Goal: Register for event/course

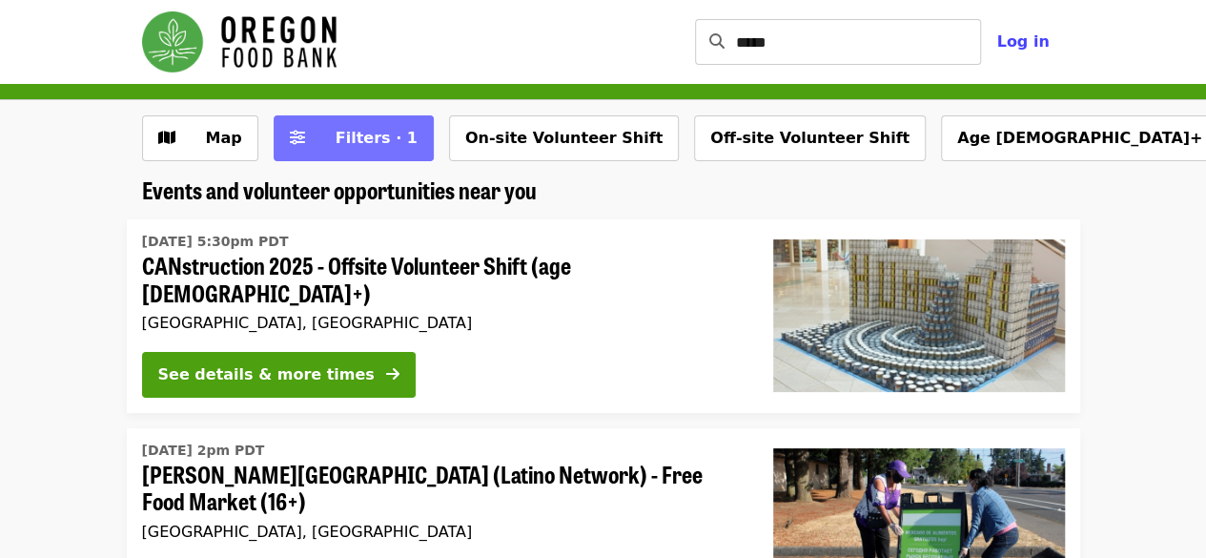
click at [290, 134] on icon "sliders-h icon" at bounding box center [297, 138] width 15 height 18
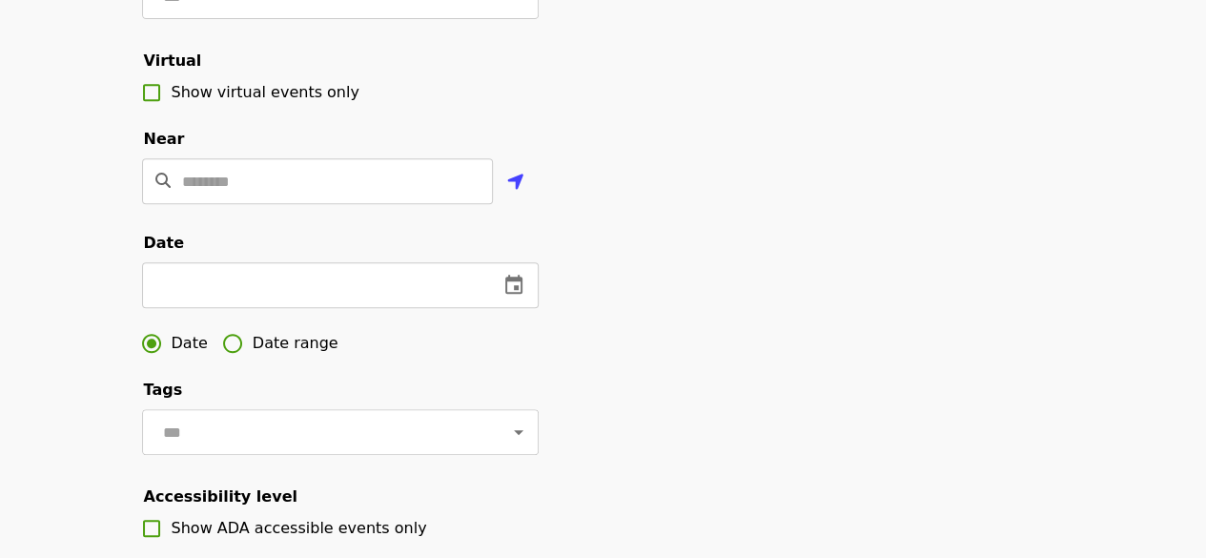
scroll to position [408, 0]
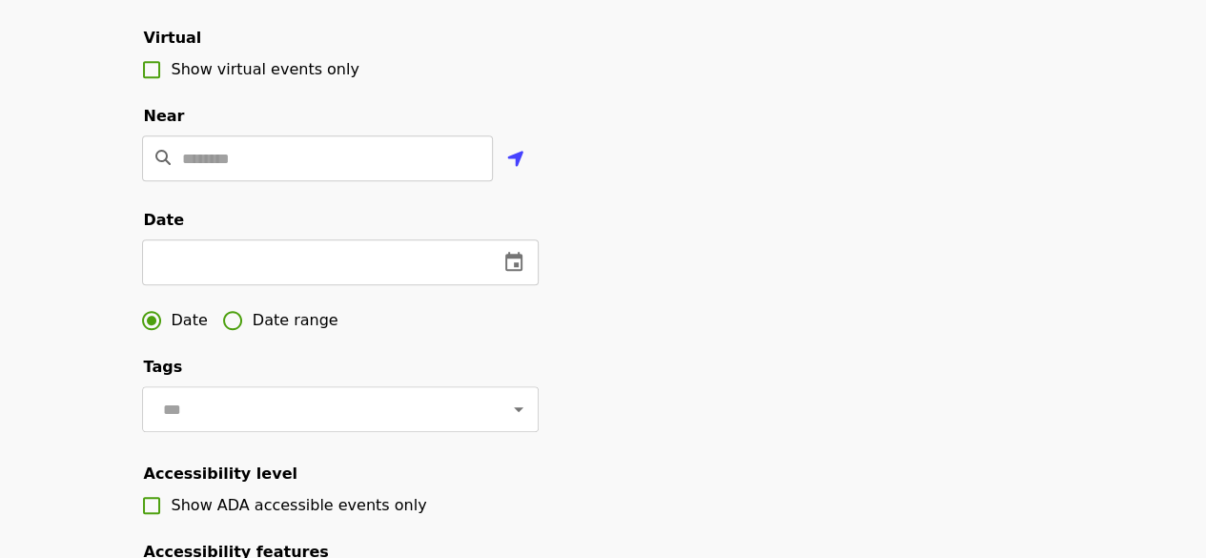
click at [300, 332] on span "Date range" at bounding box center [296, 320] width 86 height 23
click at [318, 274] on icon "change date" at bounding box center [308, 262] width 23 height 23
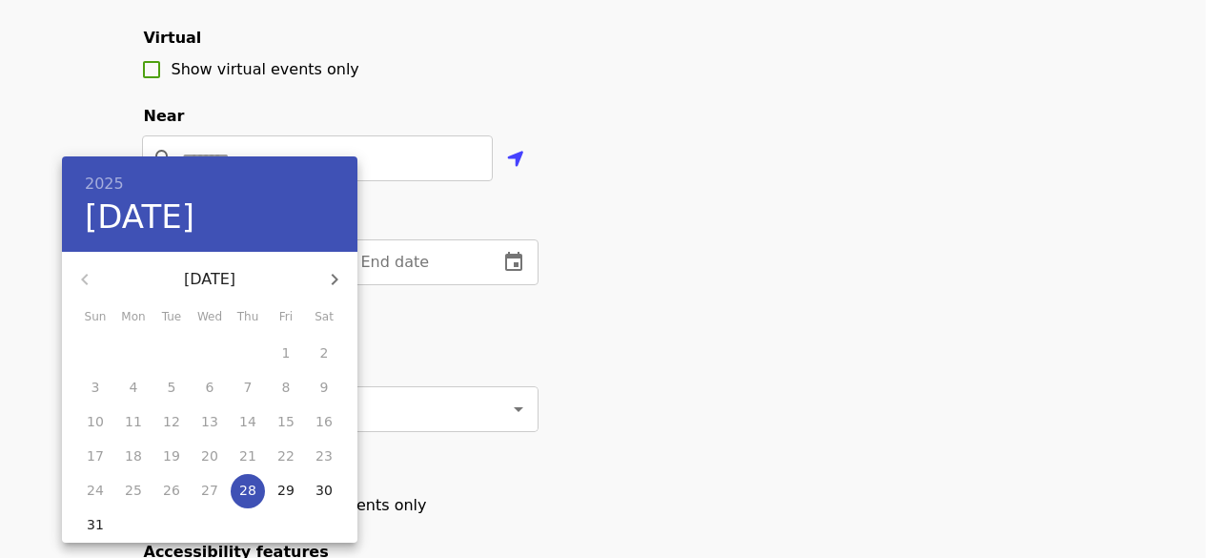
click at [332, 291] on button "button" at bounding box center [335, 279] width 46 height 46
click at [93, 392] on p "7" at bounding box center [96, 387] width 9 height 19
type input "**********"
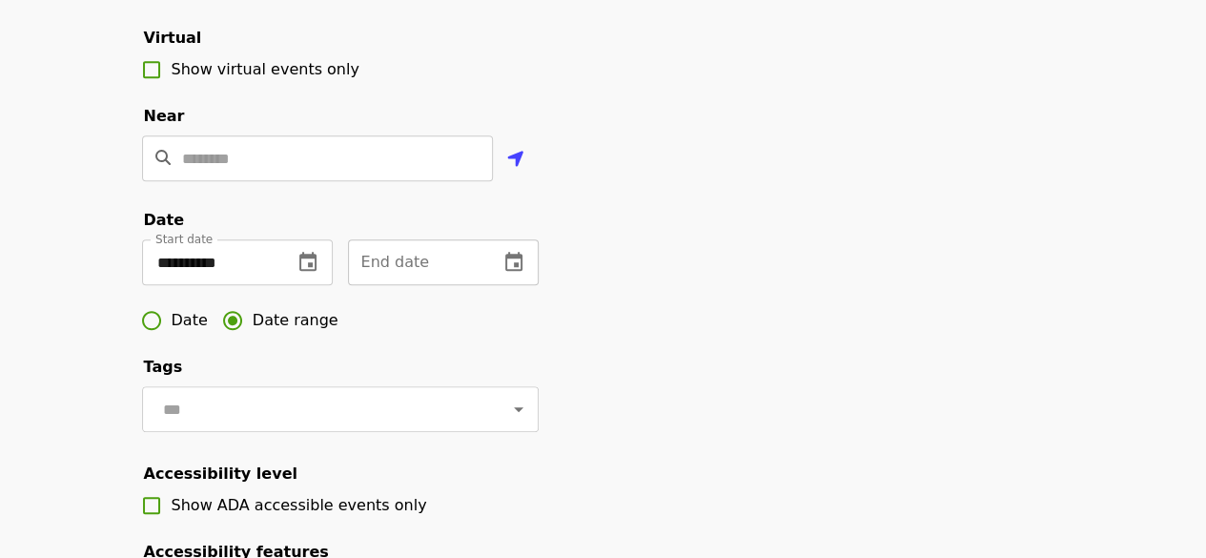
click at [519, 274] on icon "change date" at bounding box center [513, 262] width 23 height 23
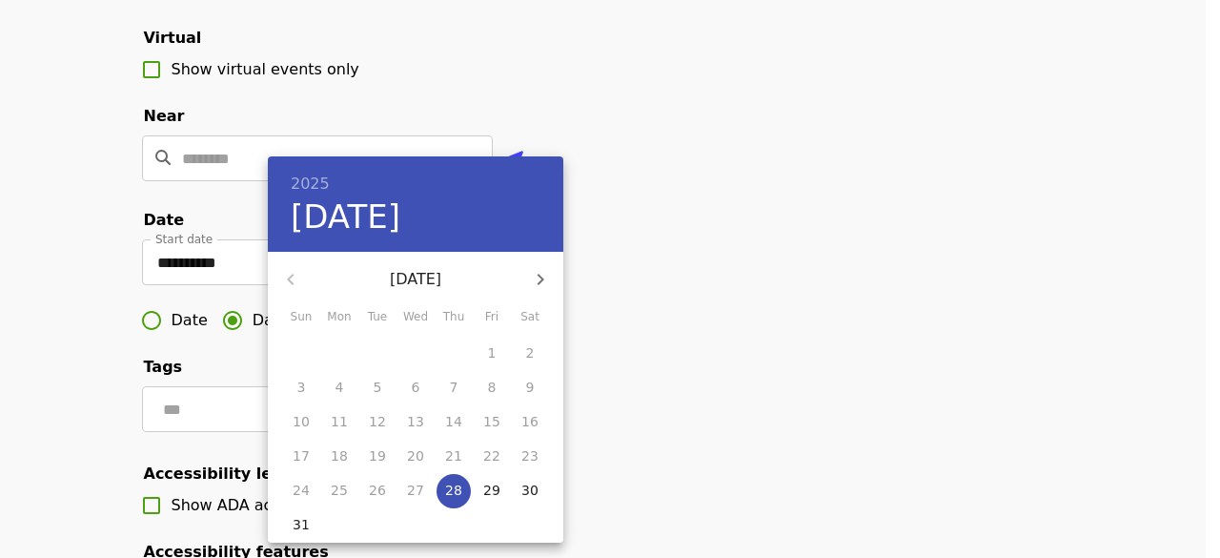
click at [540, 291] on button "button" at bounding box center [541, 279] width 46 height 46
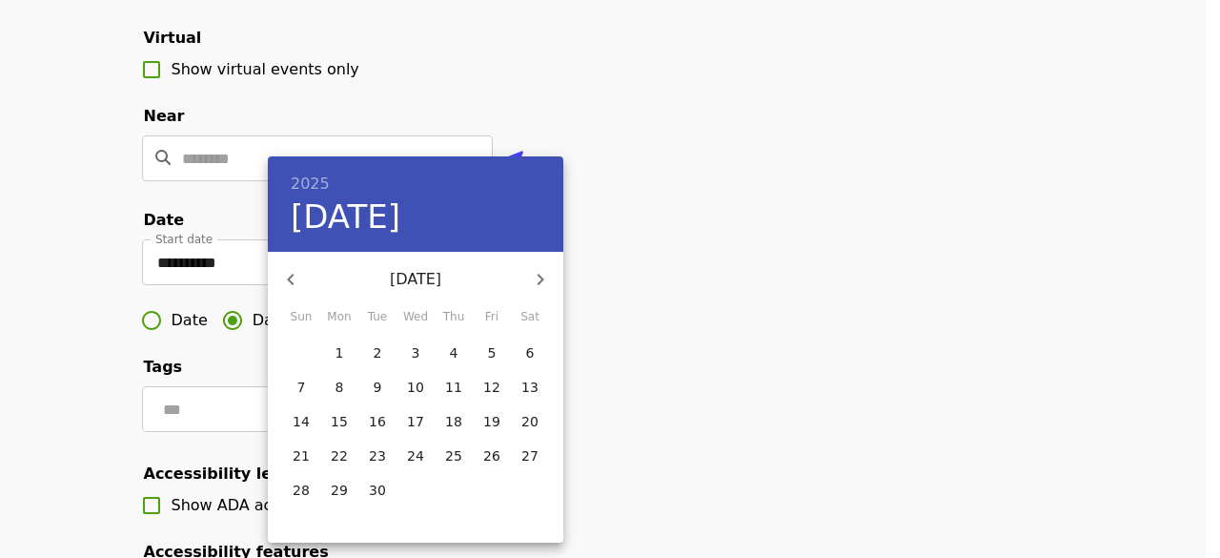
click at [421, 461] on p "24" at bounding box center [415, 455] width 17 height 19
type input "**********"
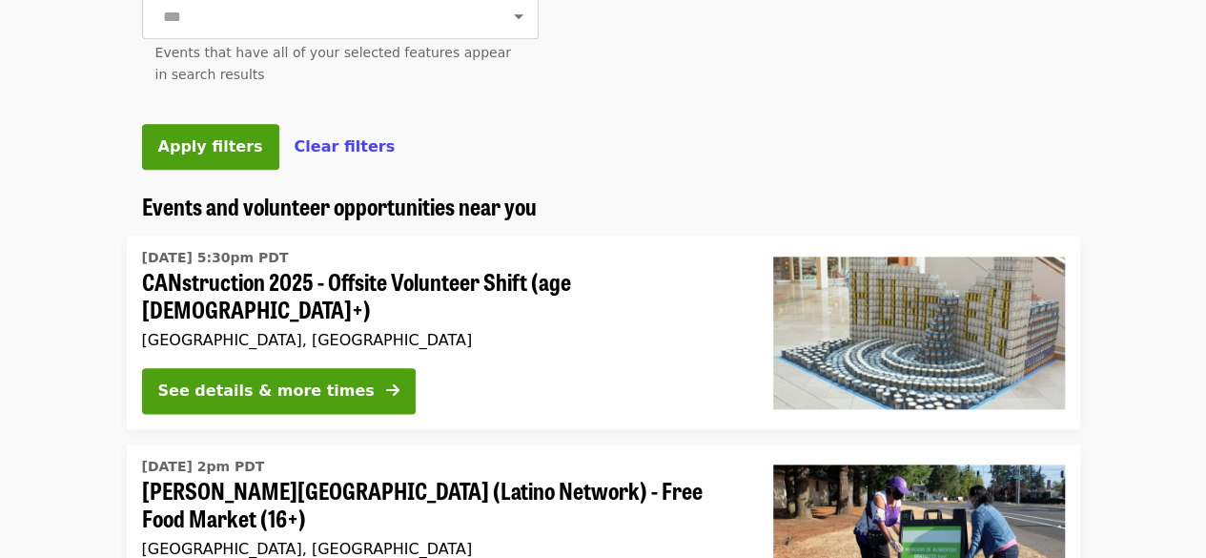
scroll to position [973, 0]
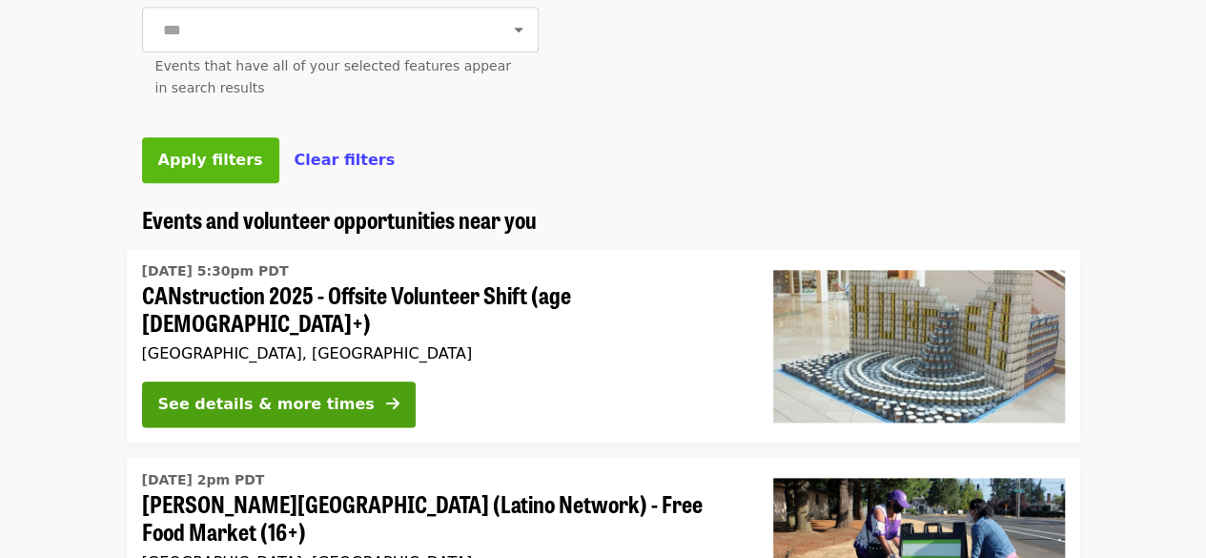
click at [225, 169] on span "Apply filters" at bounding box center [210, 160] width 105 height 18
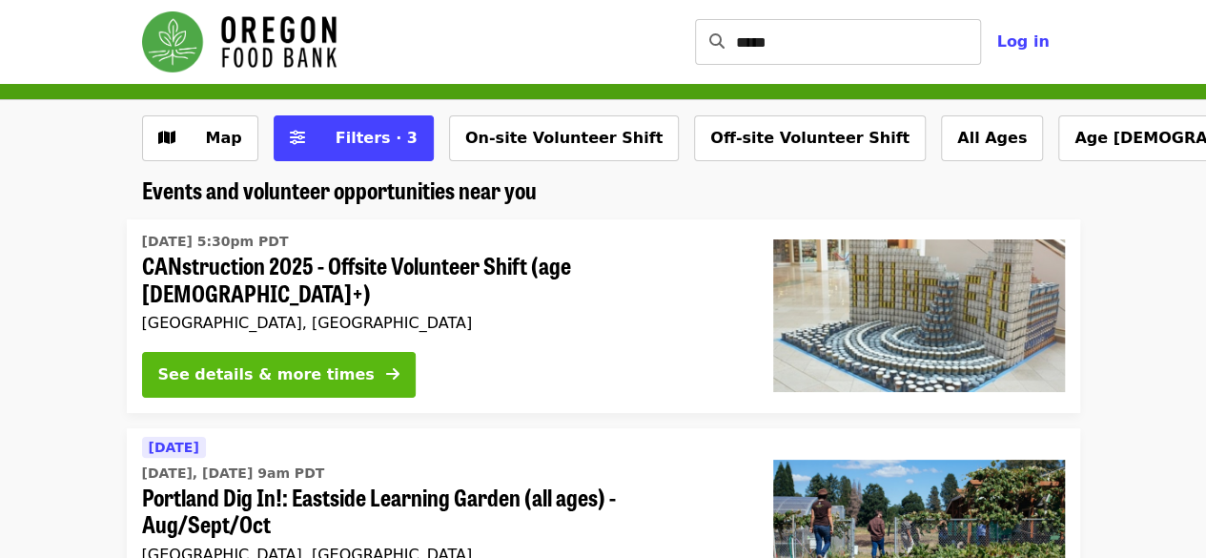
click at [207, 364] on div "See details & more times" at bounding box center [266, 374] width 216 height 23
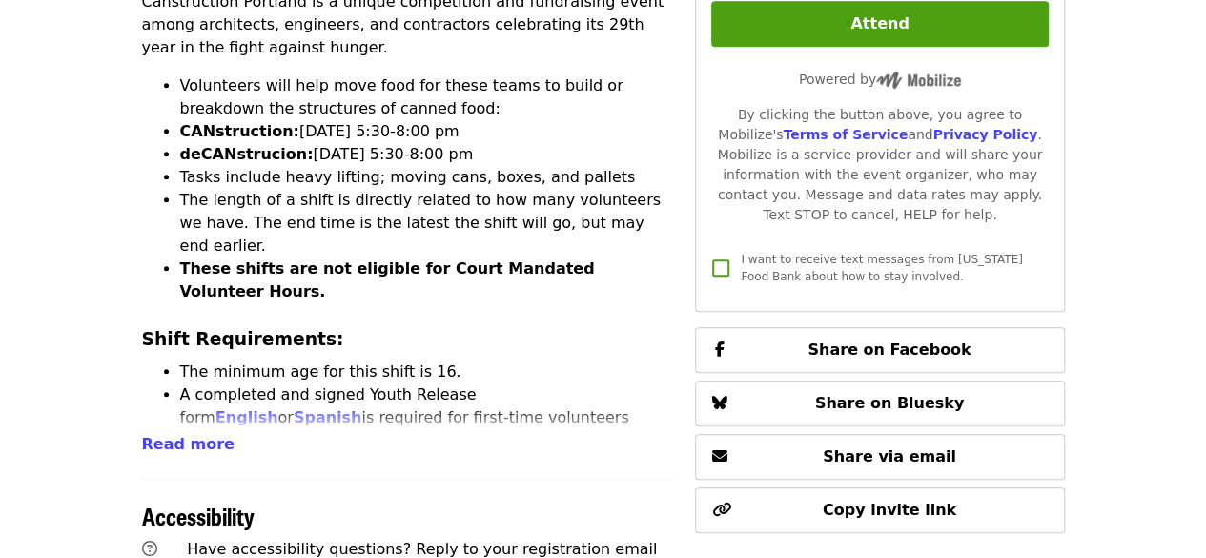
scroll to position [784, 0]
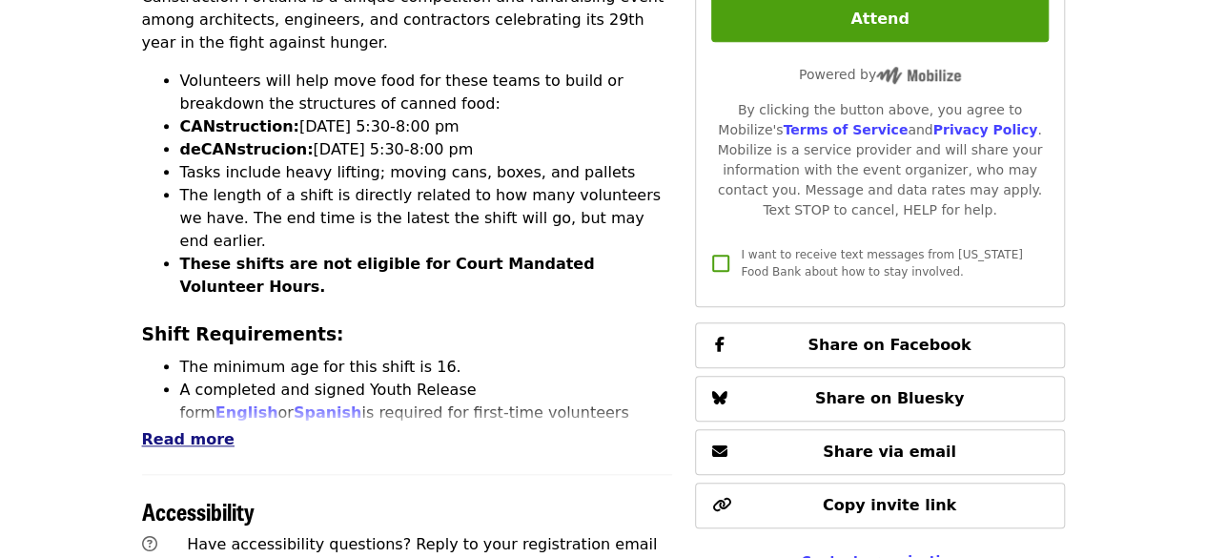
click at [179, 430] on span "Read more" at bounding box center [188, 439] width 92 height 18
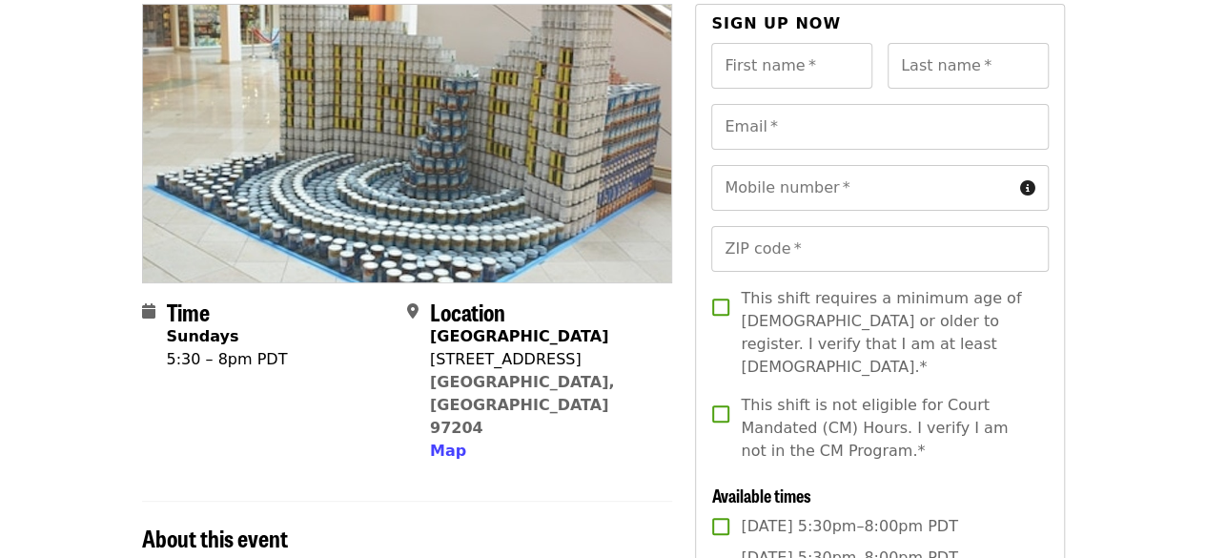
scroll to position [0, 0]
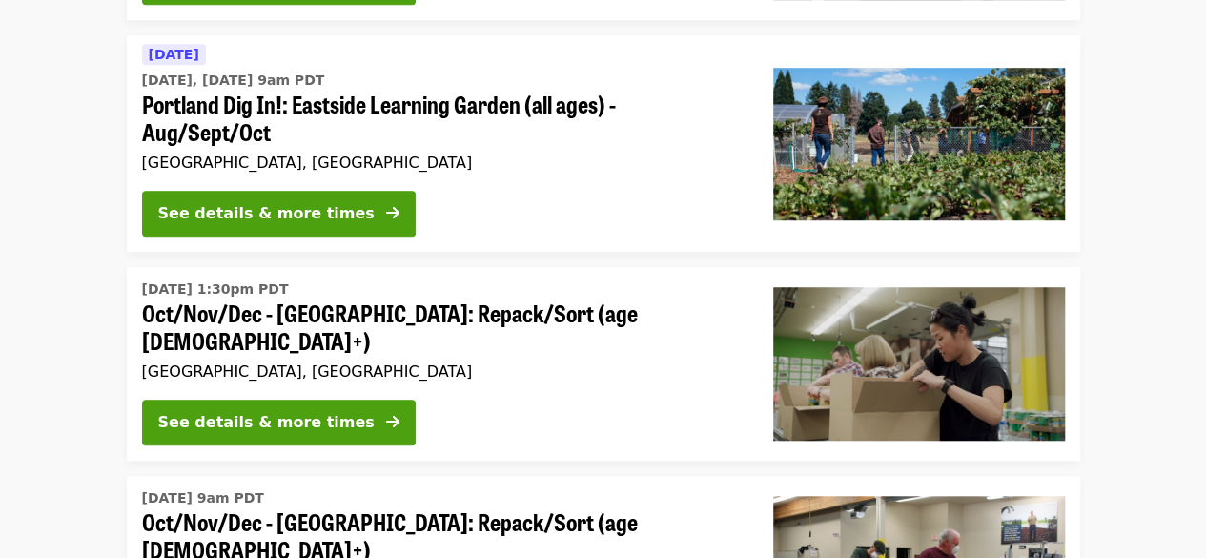
scroll to position [607, 0]
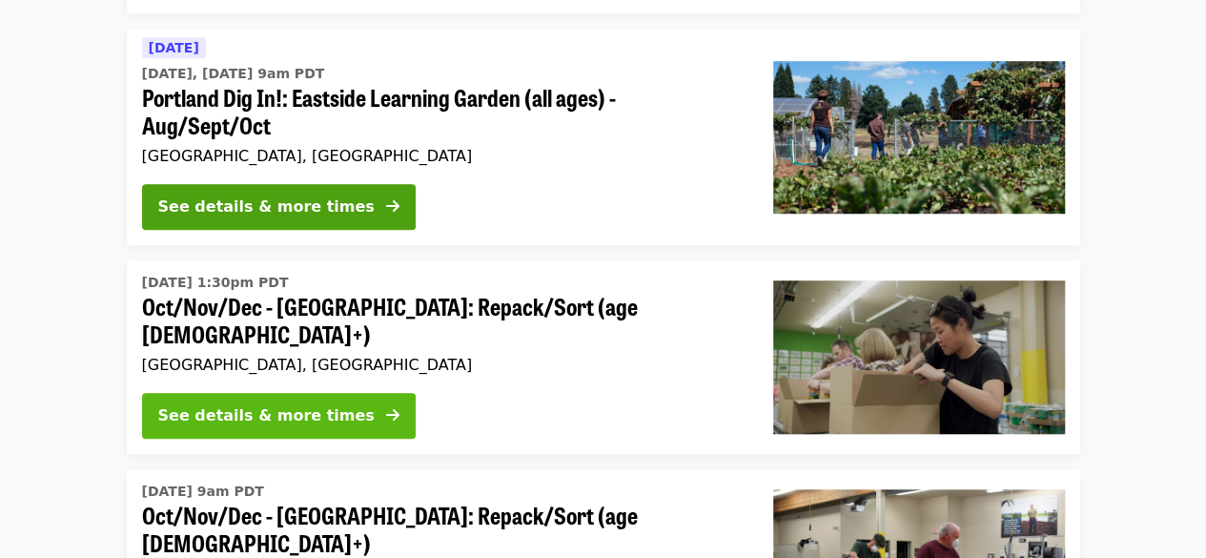
click at [280, 393] on button "See details & more times" at bounding box center [279, 416] width 274 height 46
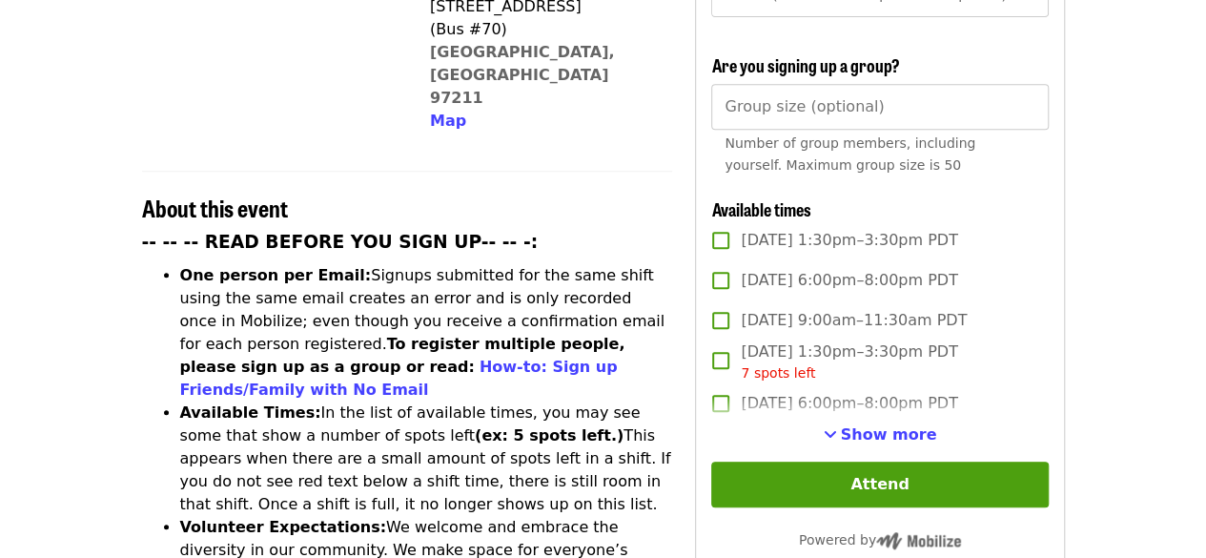
scroll to position [651, 0]
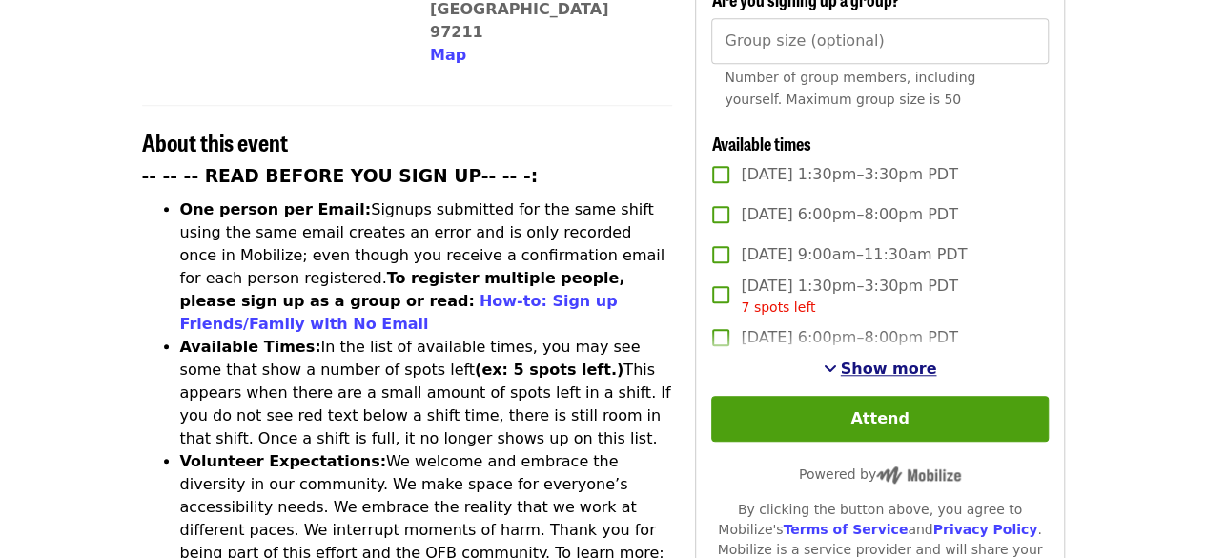
click at [850, 370] on span "Show more" at bounding box center [889, 368] width 96 height 18
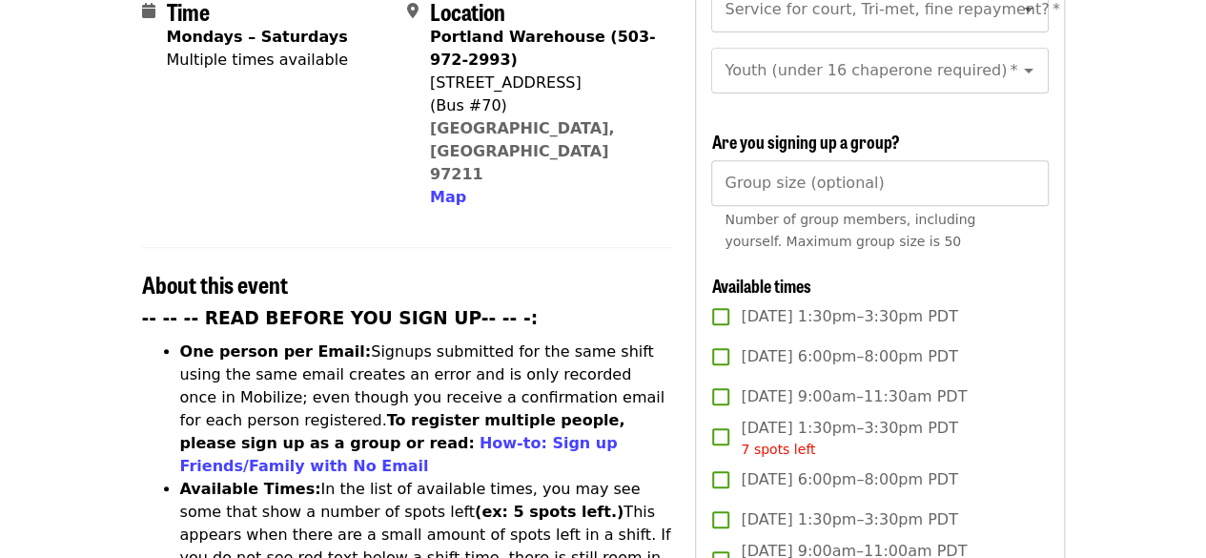
scroll to position [532, 0]
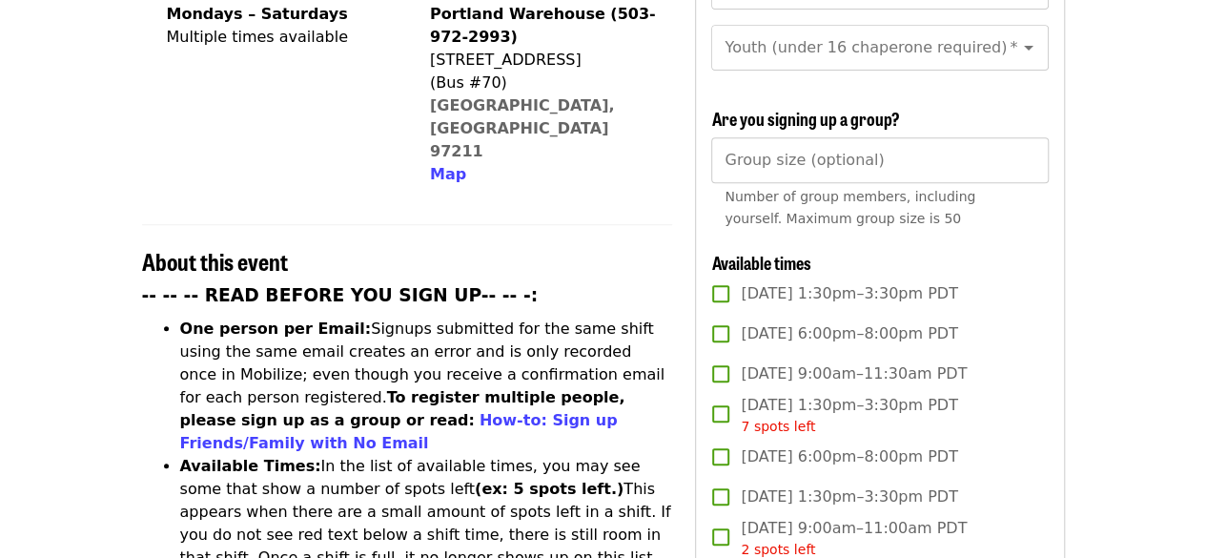
drag, startPoint x: 1205, startPoint y: 84, endPoint x: 1209, endPoint y: 96, distance: 13.0
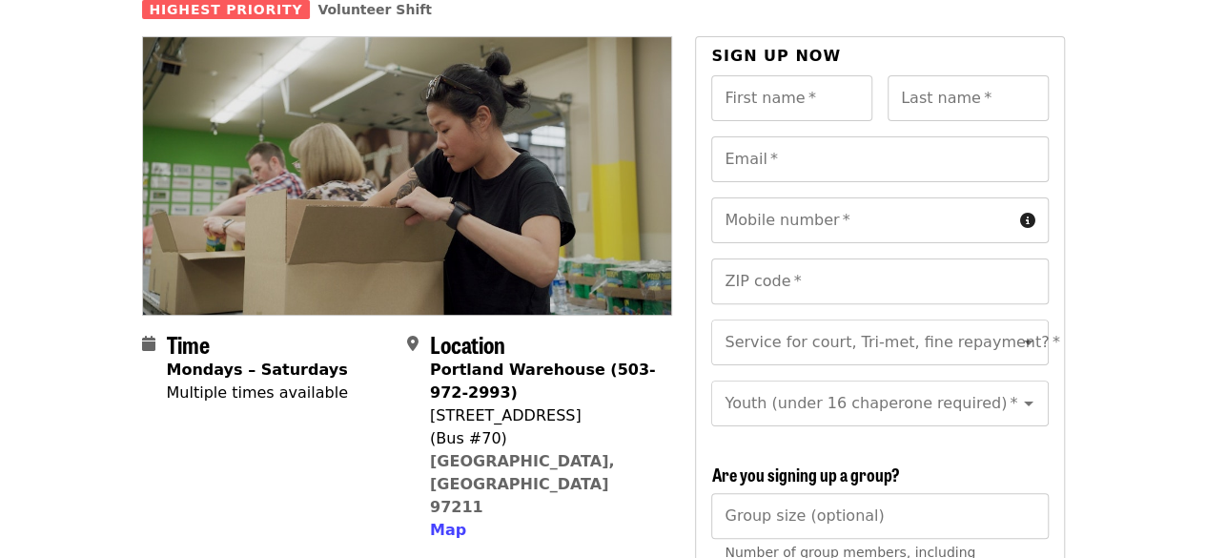
scroll to position [0, 0]
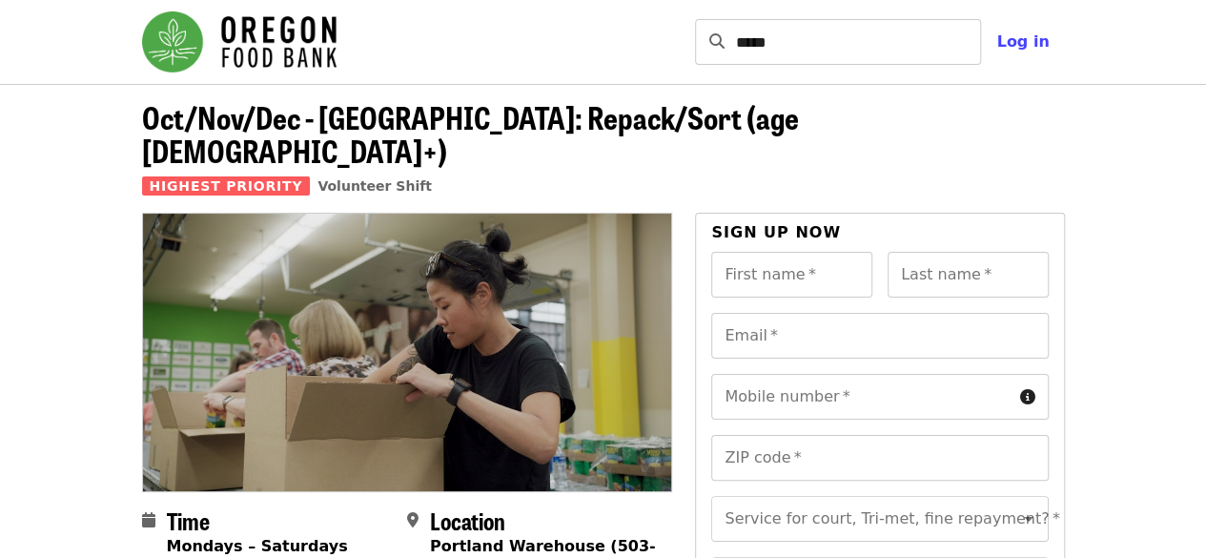
drag, startPoint x: 1205, startPoint y: 49, endPoint x: 1219, endPoint y: 88, distance: 41.6
click at [1205, 88] on html "Skip to content ***** ​ Log in Oct/Nov/Dec - [GEOGRAPHIC_DATA]: Repack/Sort (ag…" at bounding box center [603, 279] width 1206 height 558
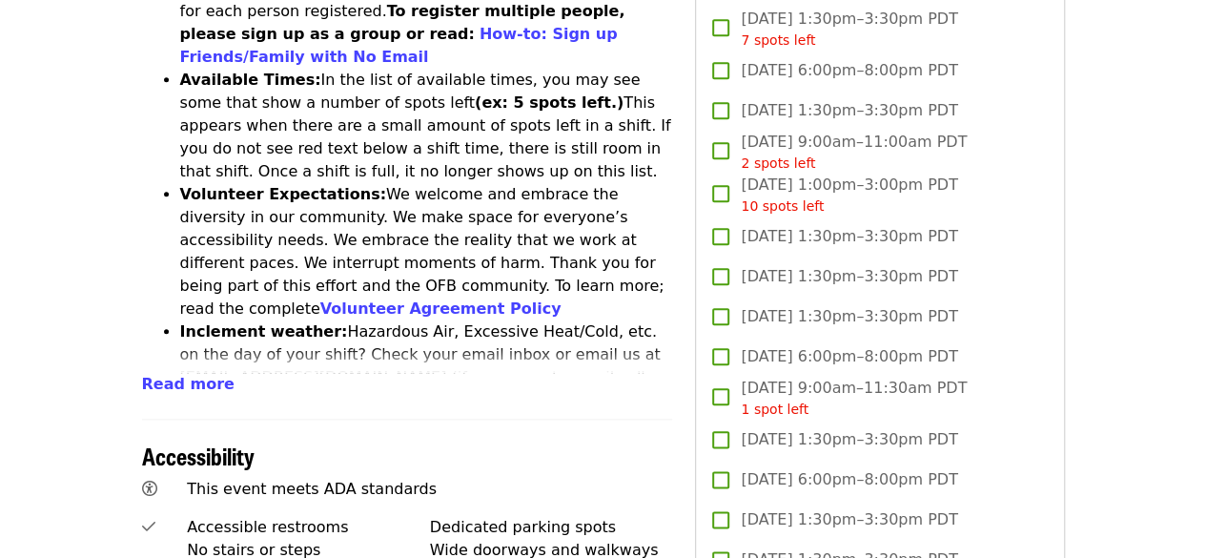
scroll to position [911, 0]
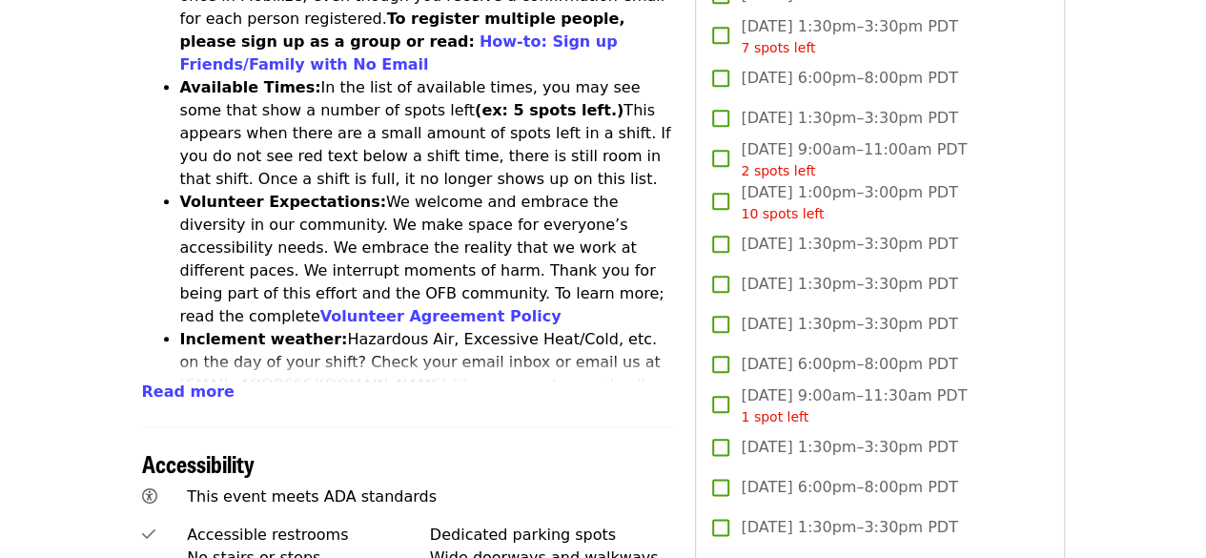
drag, startPoint x: 1205, startPoint y: 117, endPoint x: 1203, endPoint y: 31, distance: 85.8
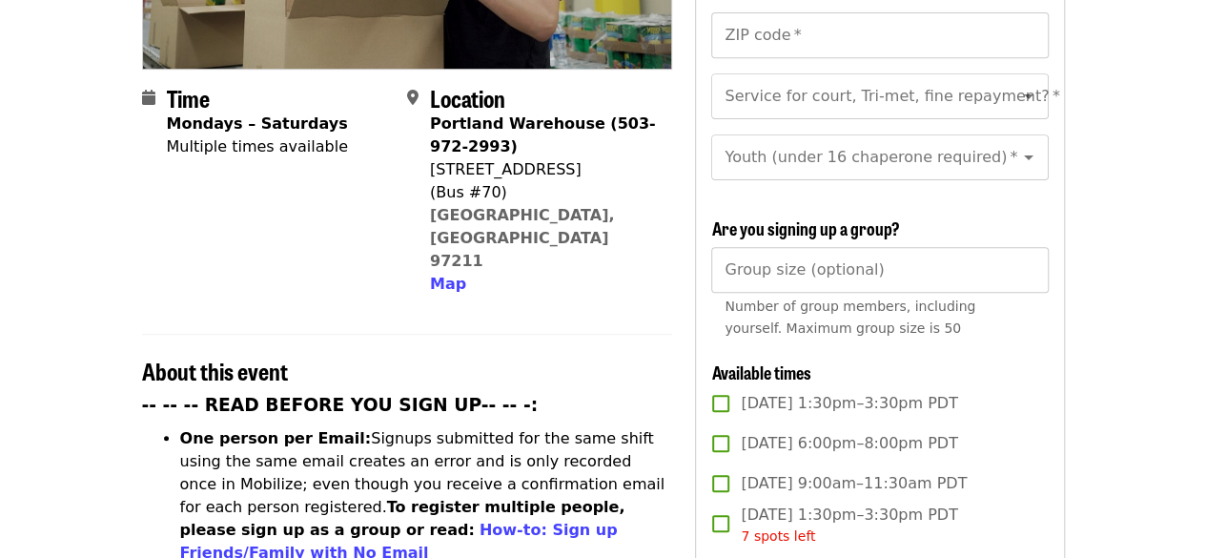
scroll to position [0, 0]
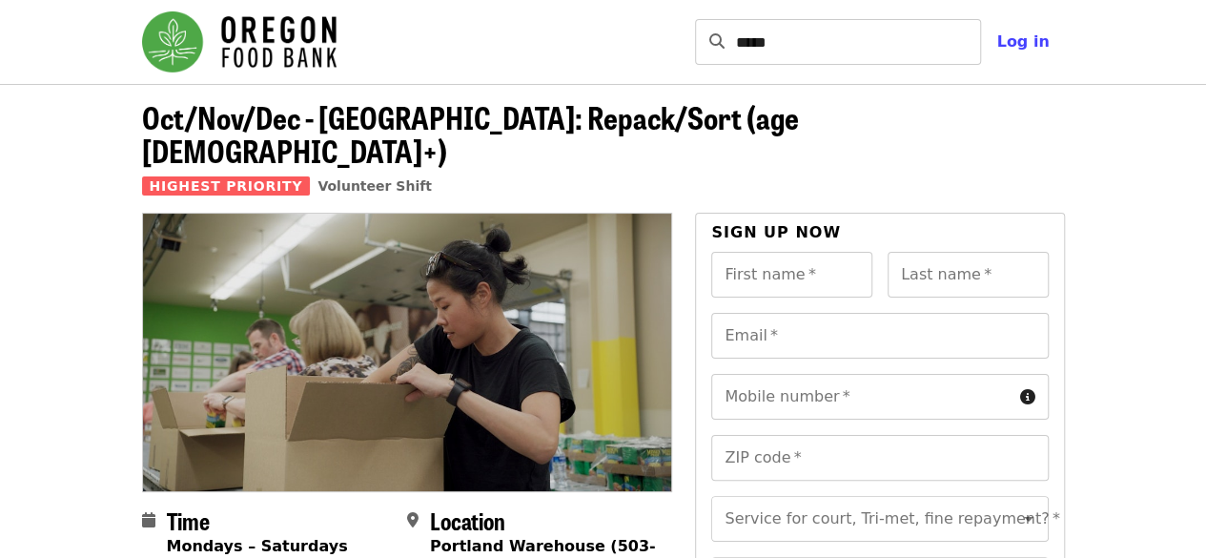
click at [284, 52] on img "Main navigation" at bounding box center [239, 41] width 195 height 61
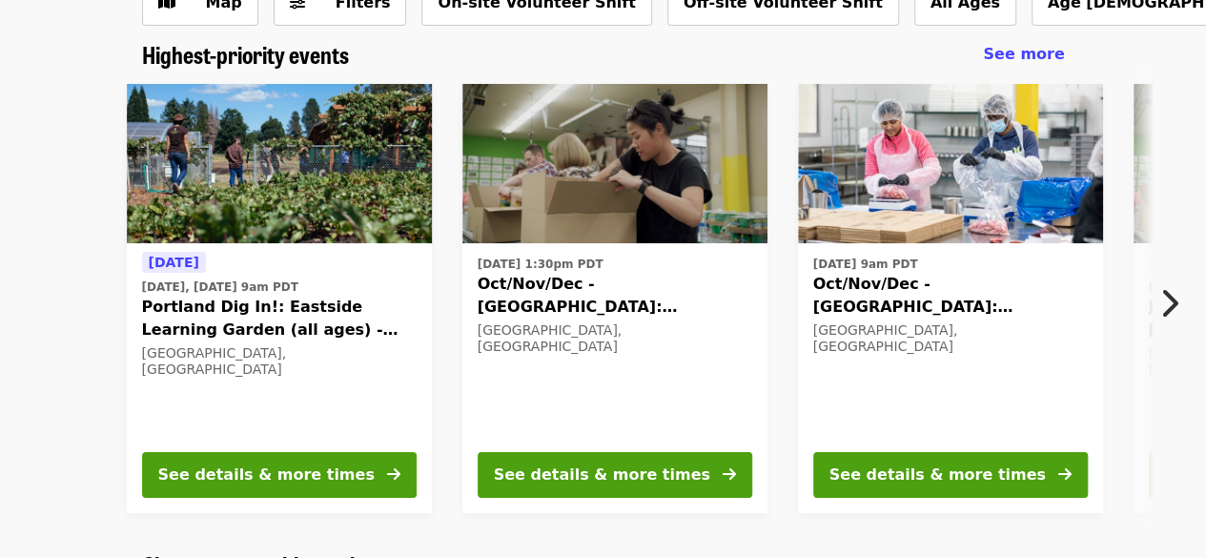
scroll to position [128, 0]
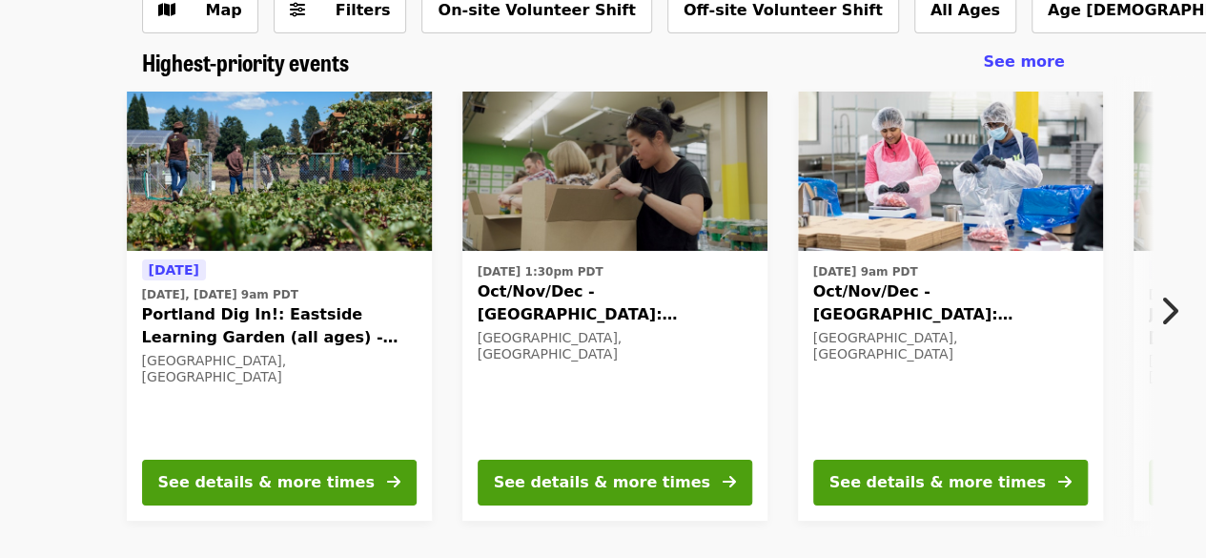
click at [1175, 290] on button "Next item" at bounding box center [1174, 310] width 63 height 53
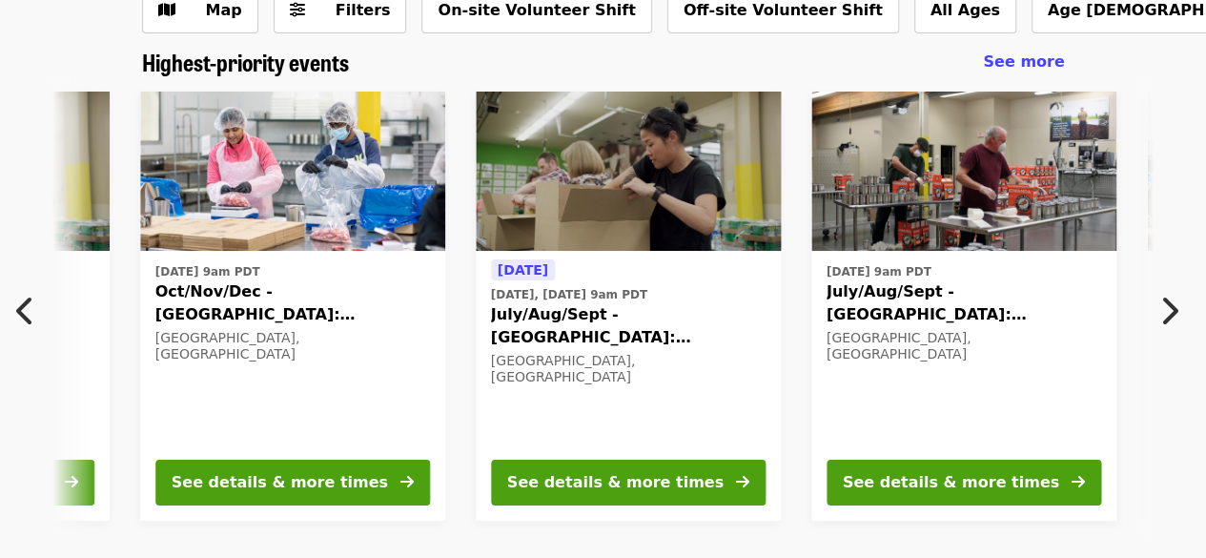
scroll to position [0, 690]
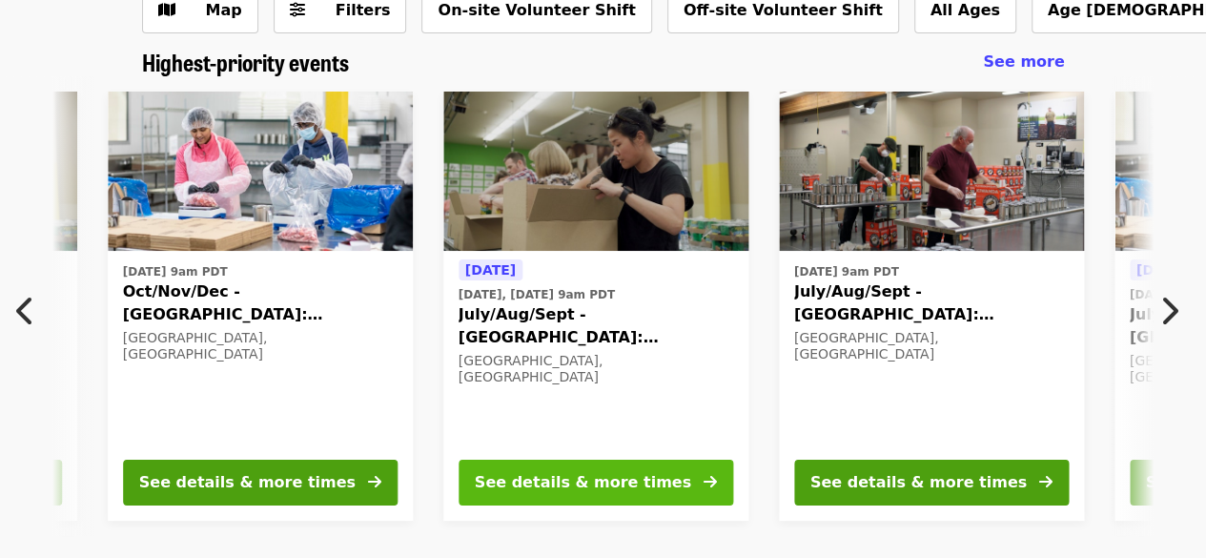
click at [575, 477] on div "See details & more times" at bounding box center [583, 482] width 216 height 23
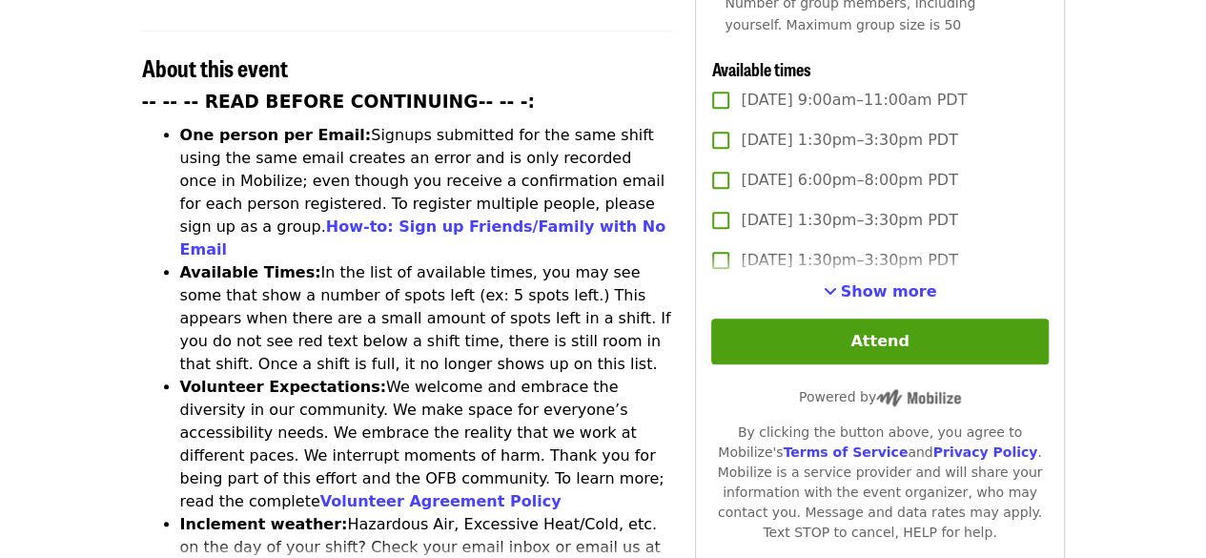
scroll to position [723, 0]
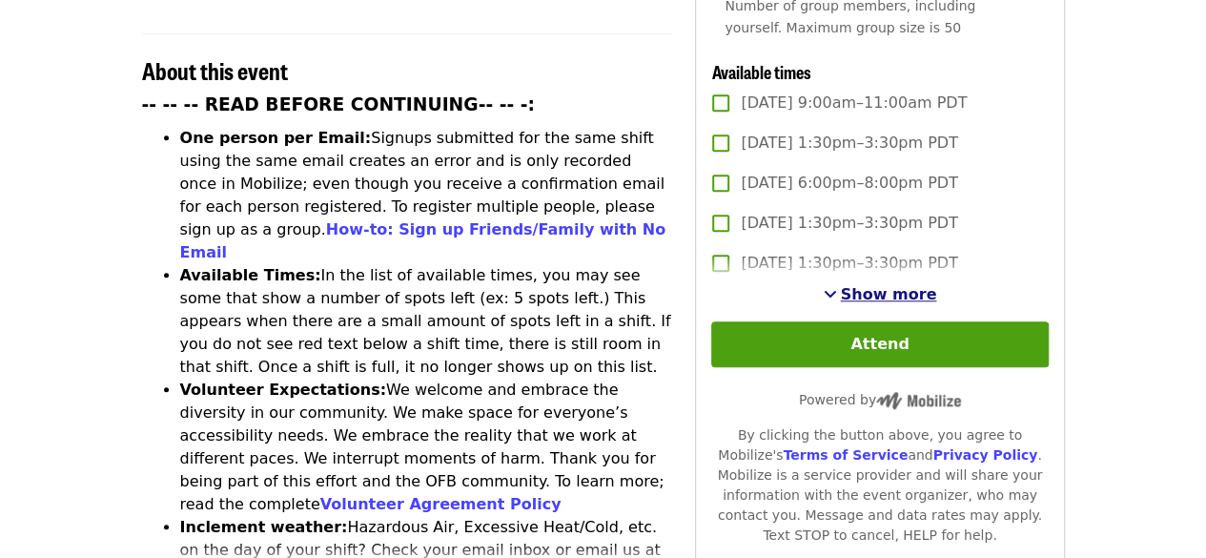
click at [913, 289] on span "Show more" at bounding box center [889, 294] width 96 height 18
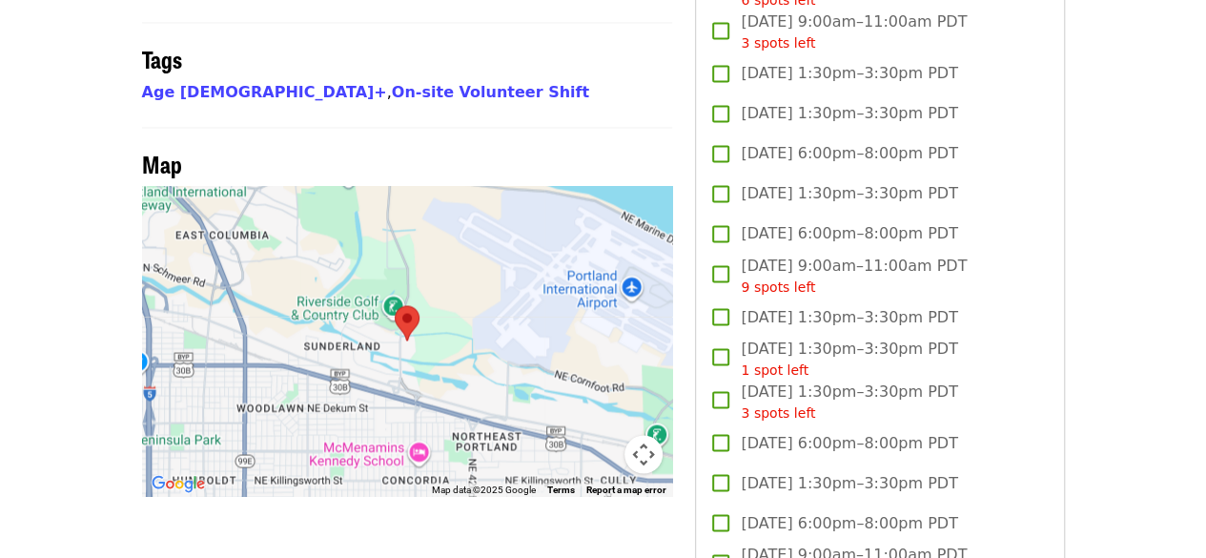
scroll to position [1560, 0]
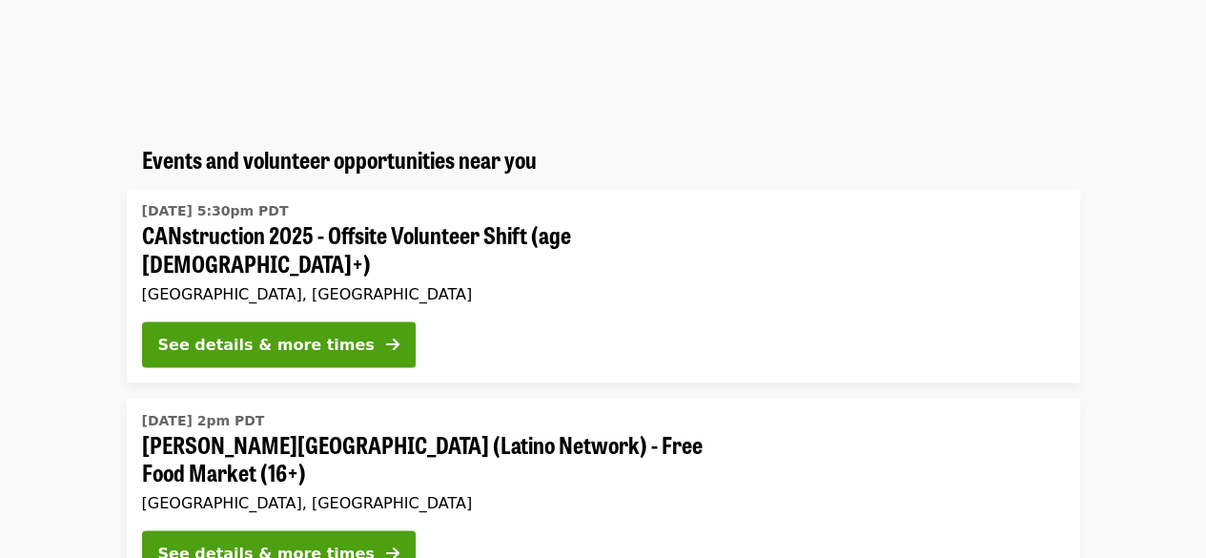
scroll to position [128, 0]
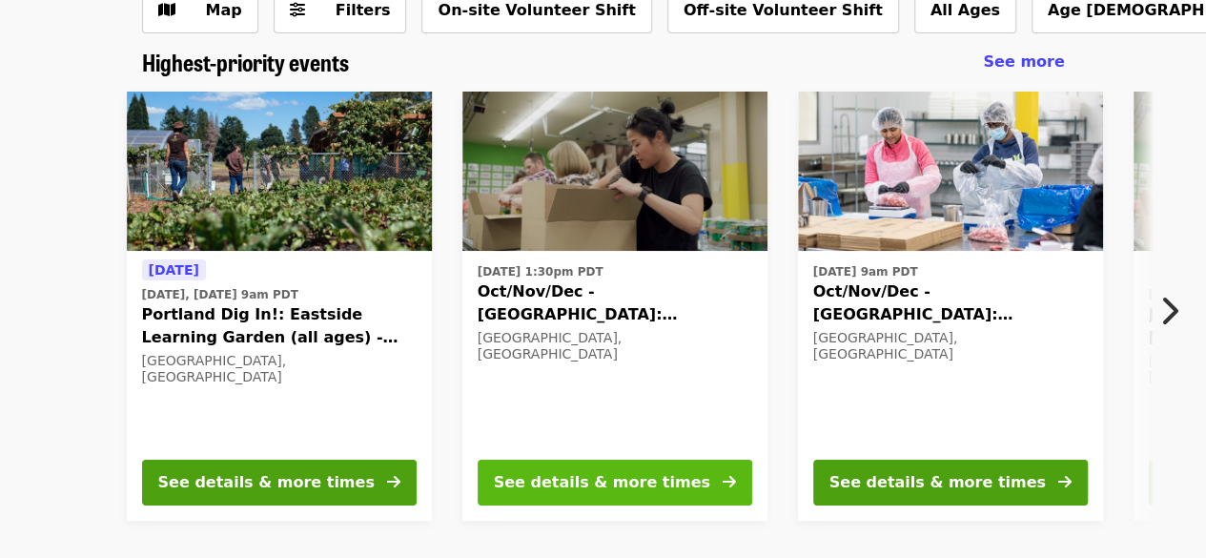
click at [561, 471] on div "See details & more times" at bounding box center [602, 482] width 216 height 23
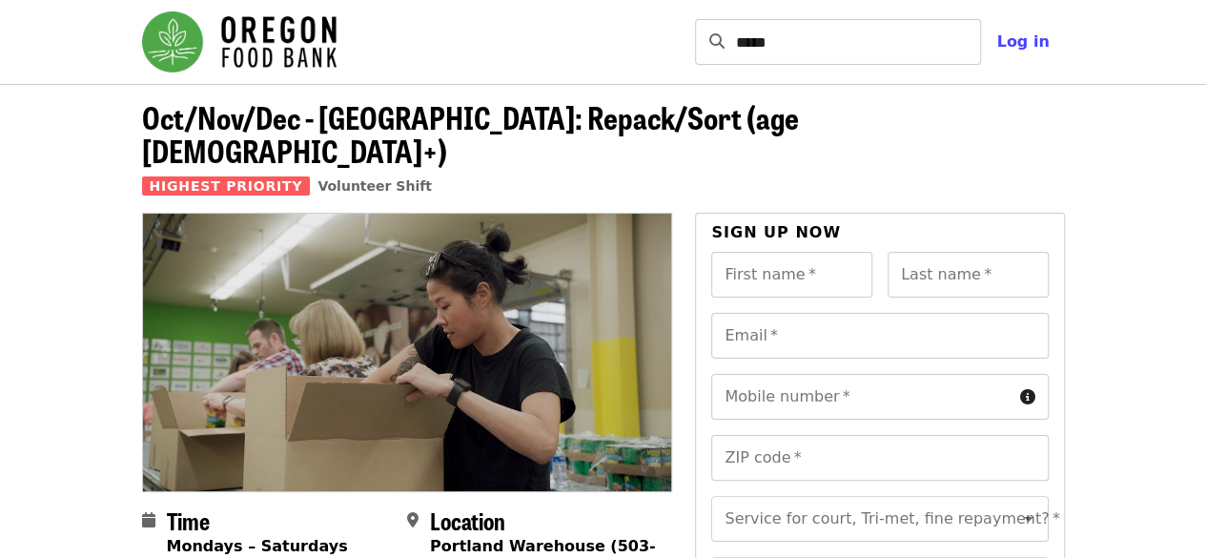
click at [615, 379] on img at bounding box center [407, 352] width 529 height 277
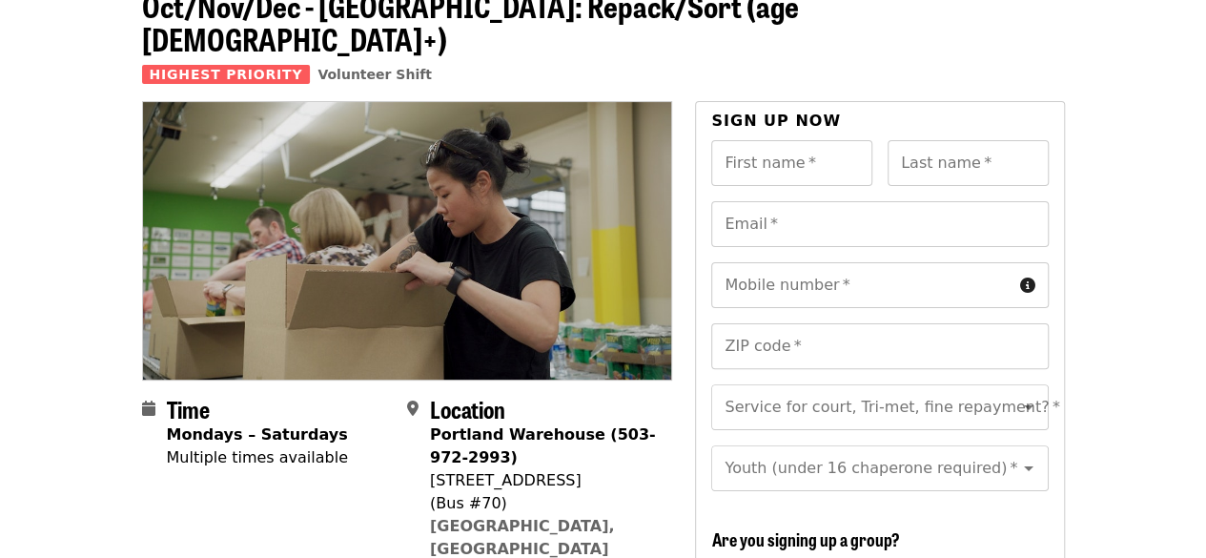
scroll to position [122, 0]
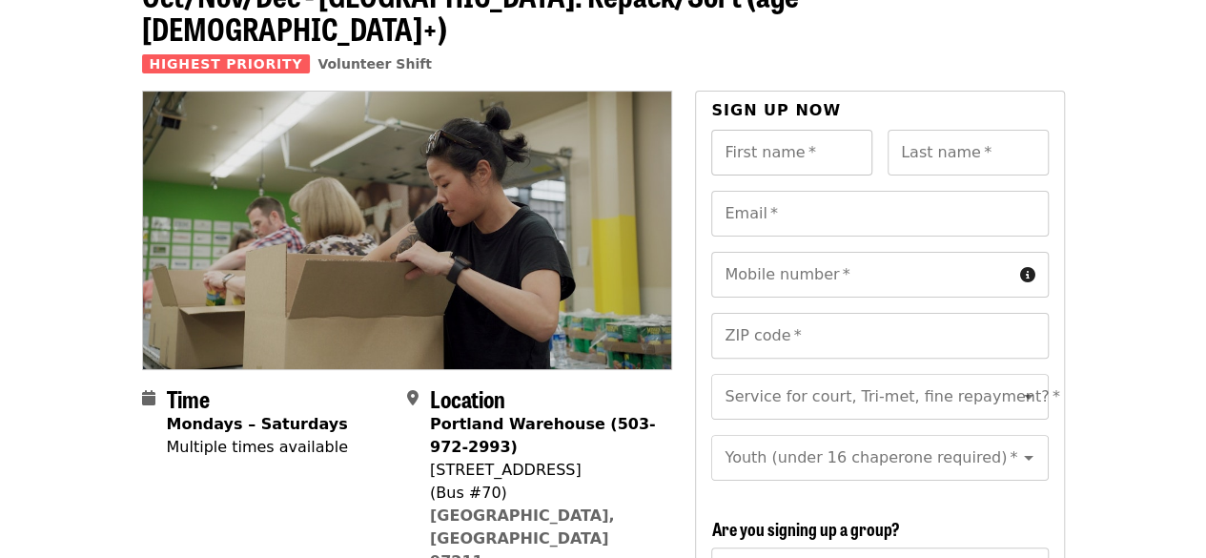
click at [809, 131] on input "First name   *" at bounding box center [791, 153] width 161 height 46
type input "******"
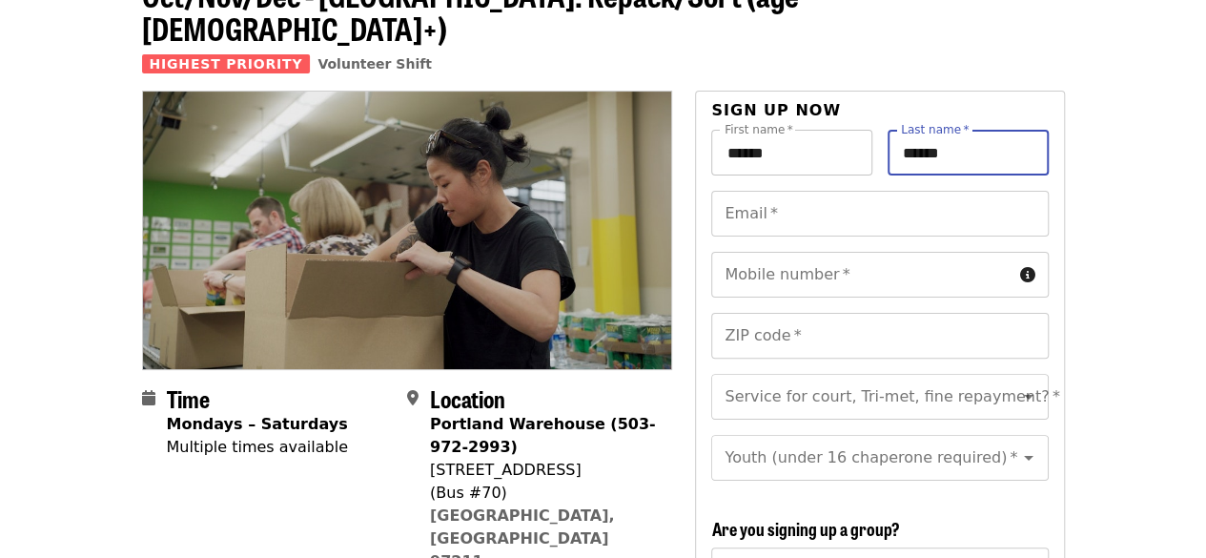
type input "******"
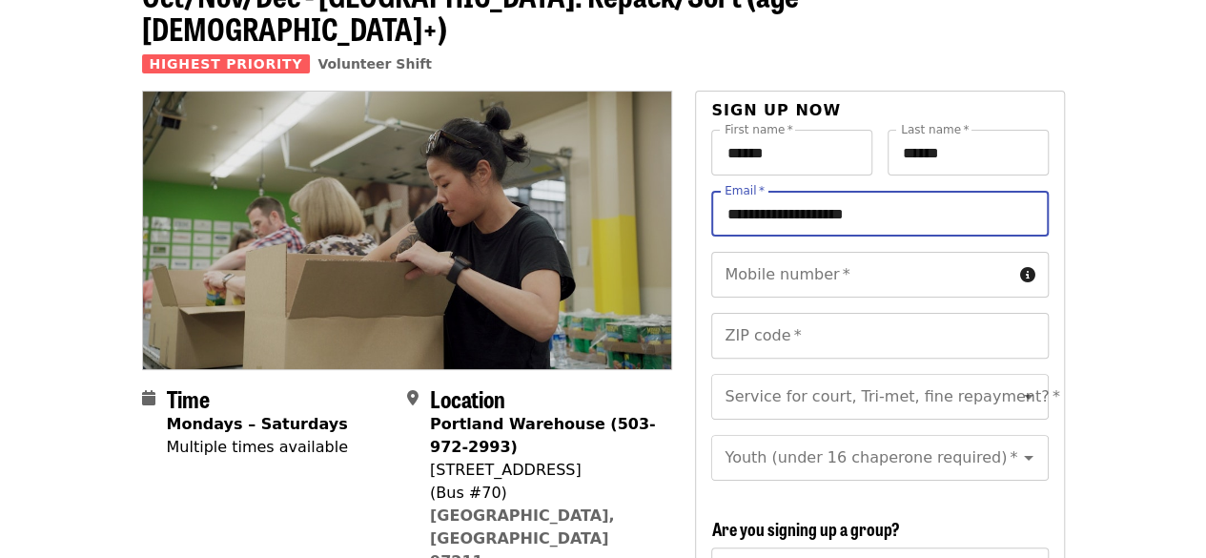
click at [910, 191] on input "**********" at bounding box center [879, 214] width 337 height 46
type input "**********"
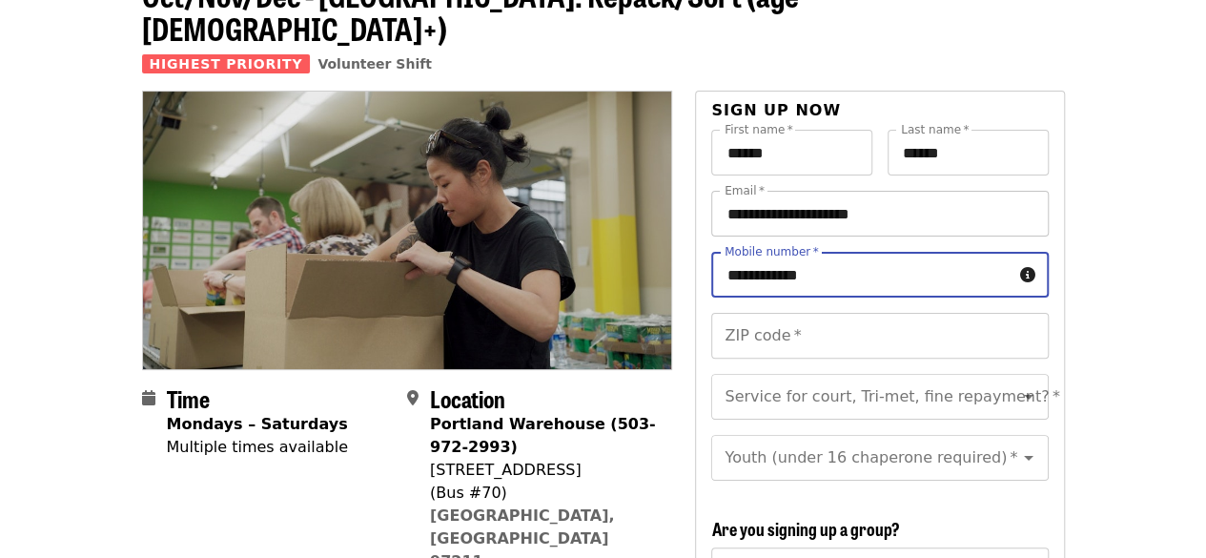
type input "**********"
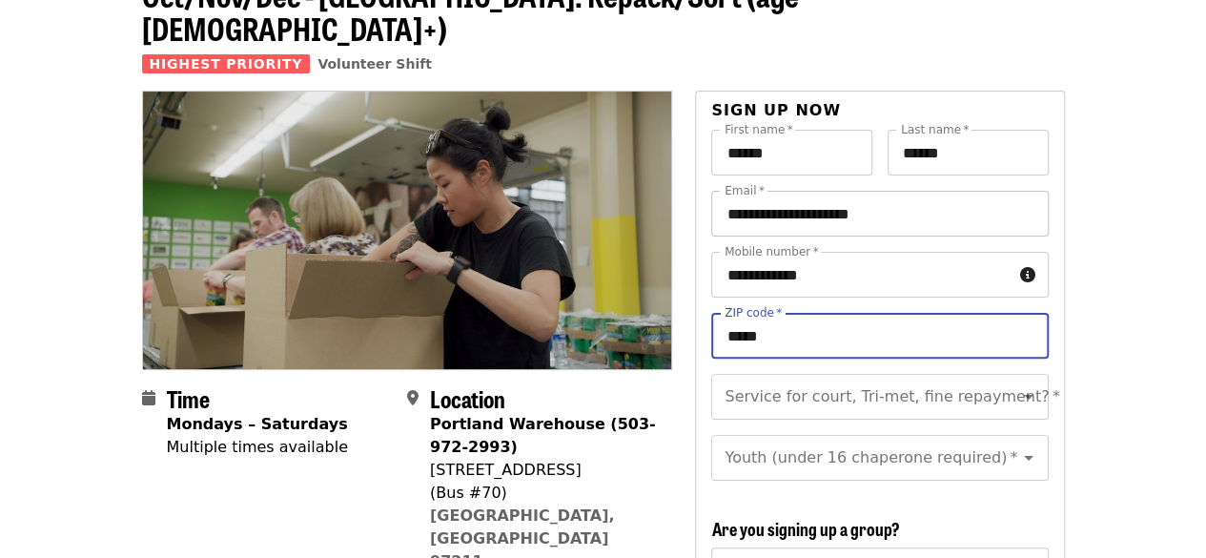
type input "*****"
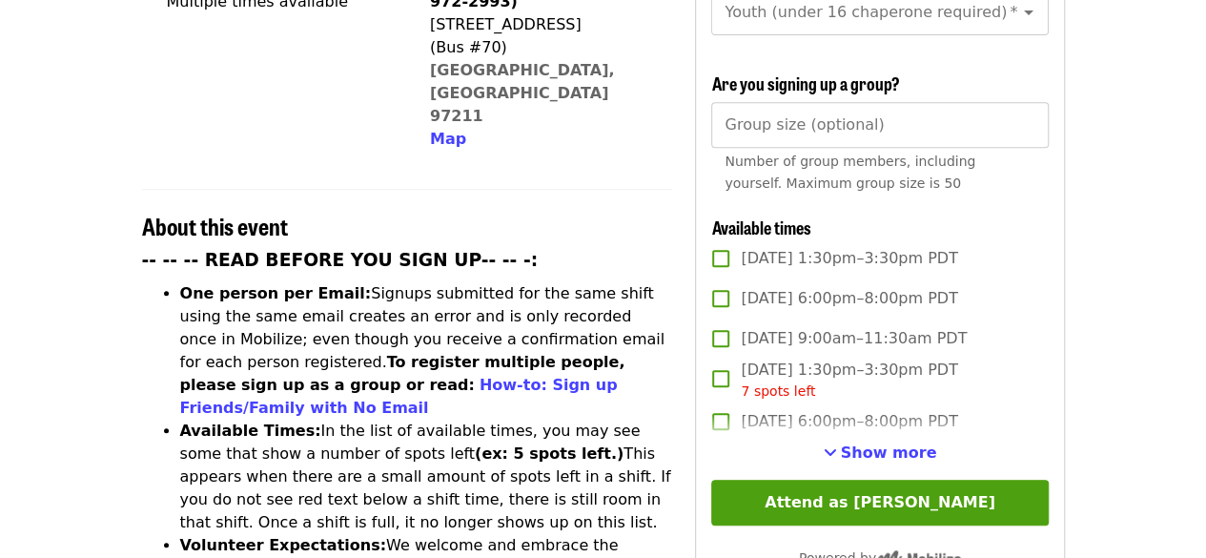
scroll to position [608, 0]
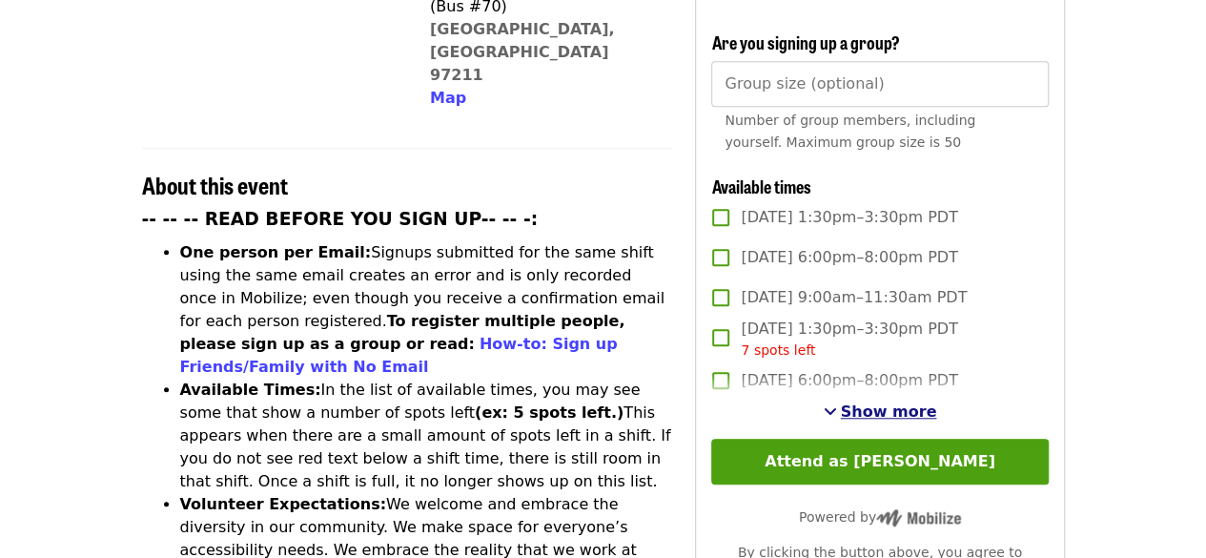
click at [899, 417] on button "Show more" at bounding box center [880, 411] width 113 height 23
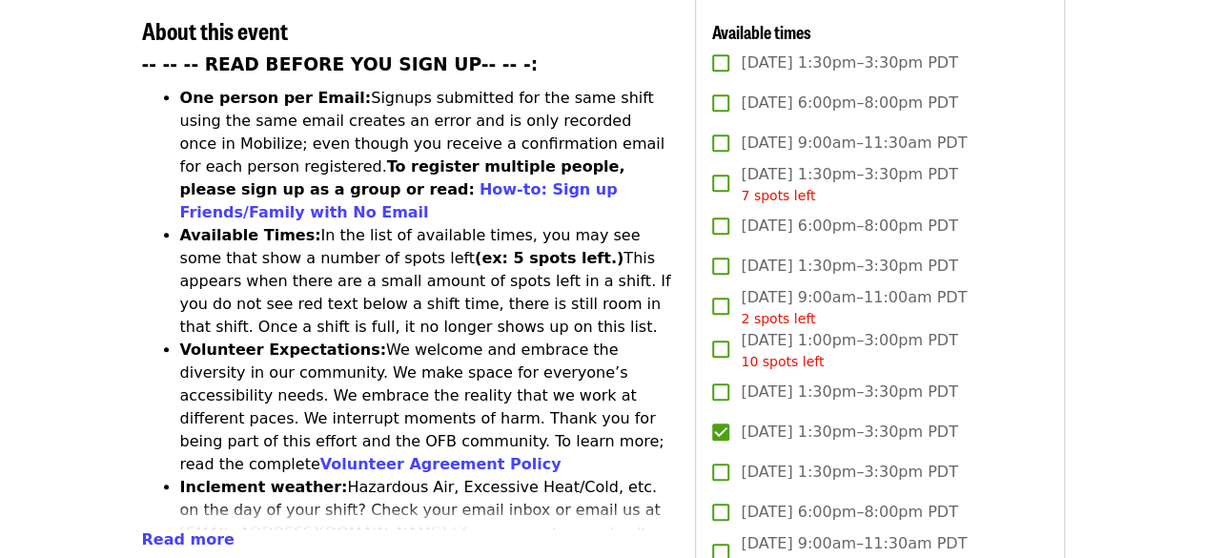
scroll to position [786, 0]
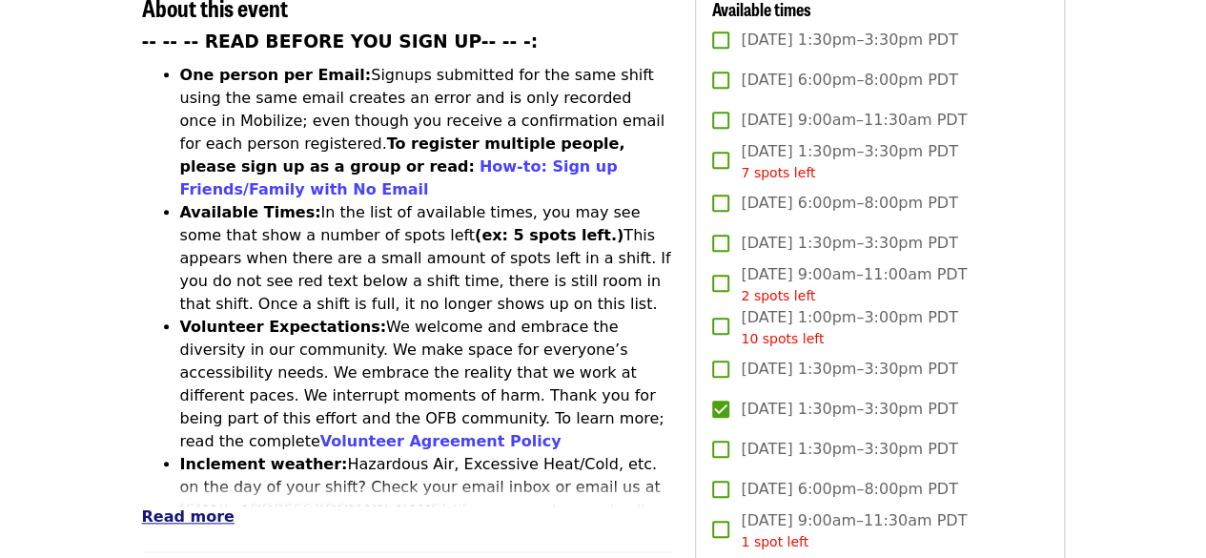
click at [193, 505] on button "Read more" at bounding box center [188, 516] width 92 height 23
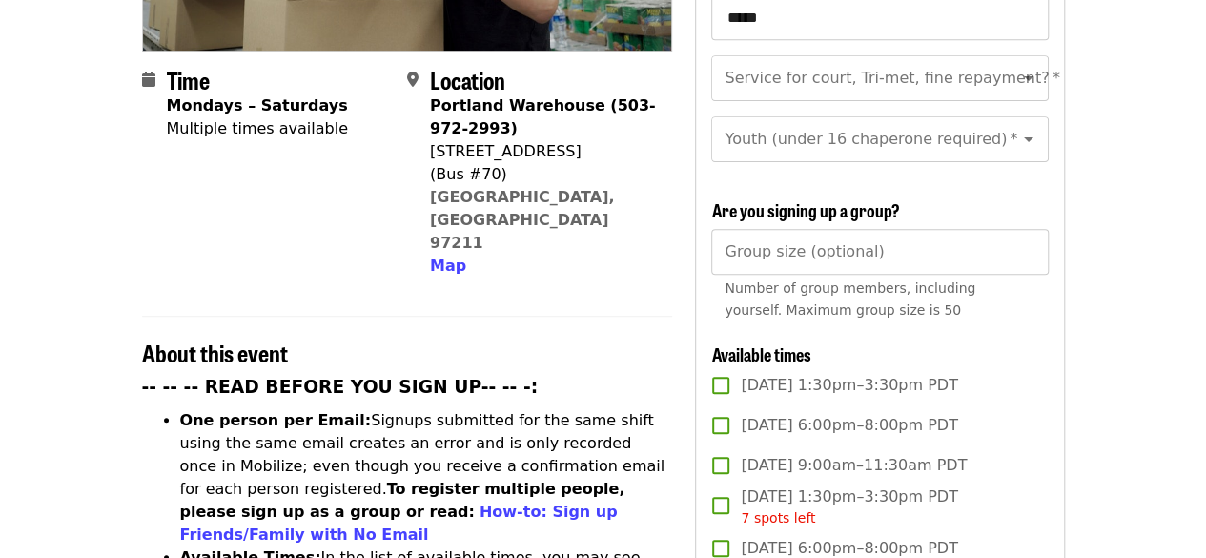
scroll to position [0, 0]
